Goal: Task Accomplishment & Management: Complete application form

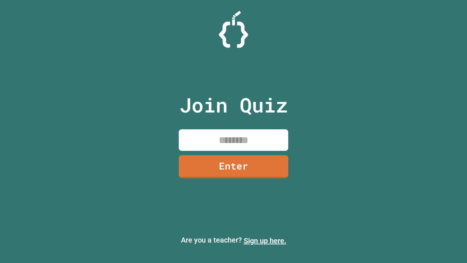
click at [265, 240] on link "Sign up here." at bounding box center [265, 240] width 43 height 9
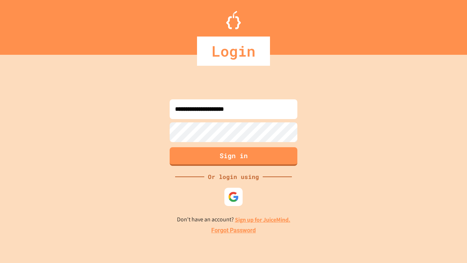
type input "**********"
